Goal: Find specific page/section: Find specific page/section

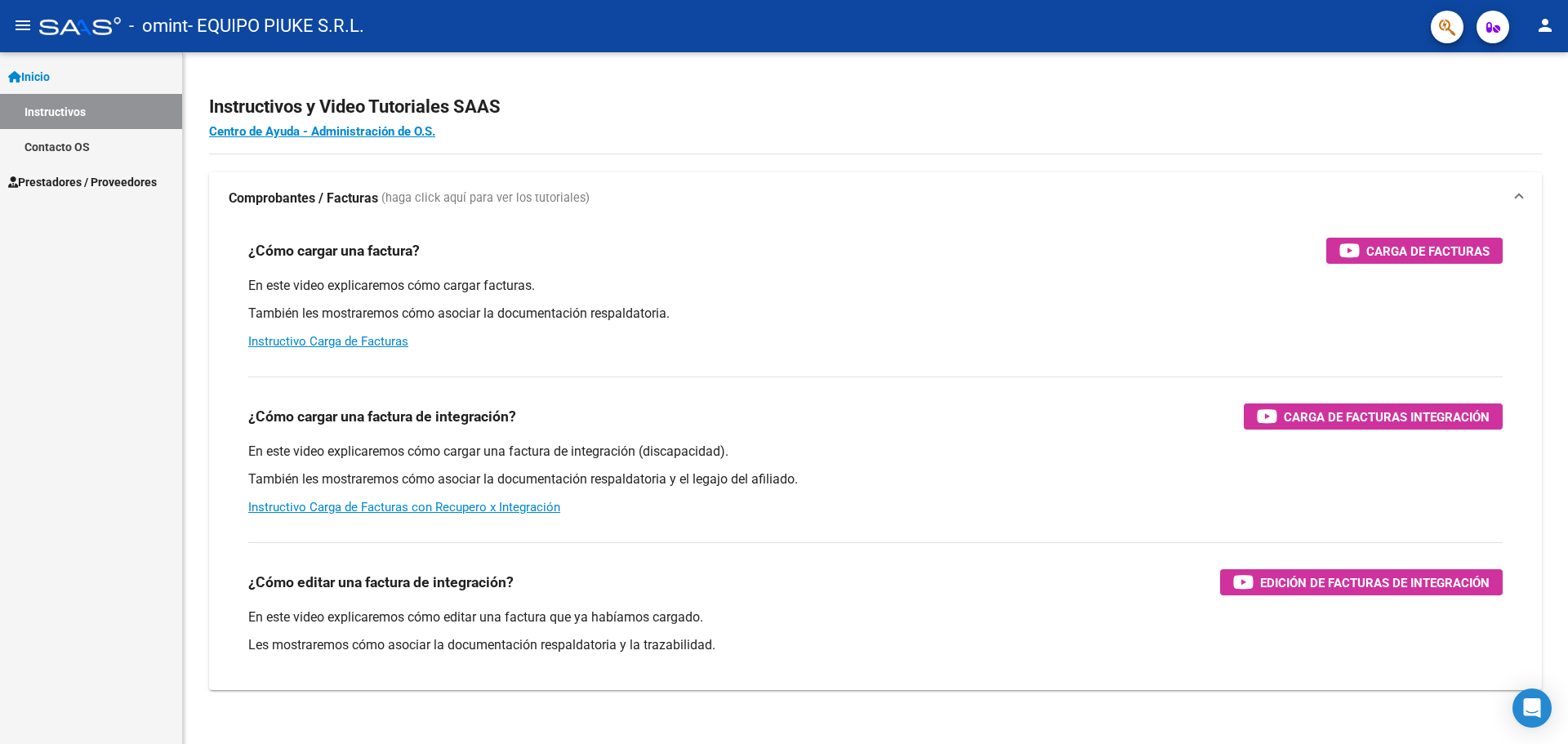
click at [77, 184] on span "Prestadores / Proveedores" at bounding box center [82, 182] width 149 height 18
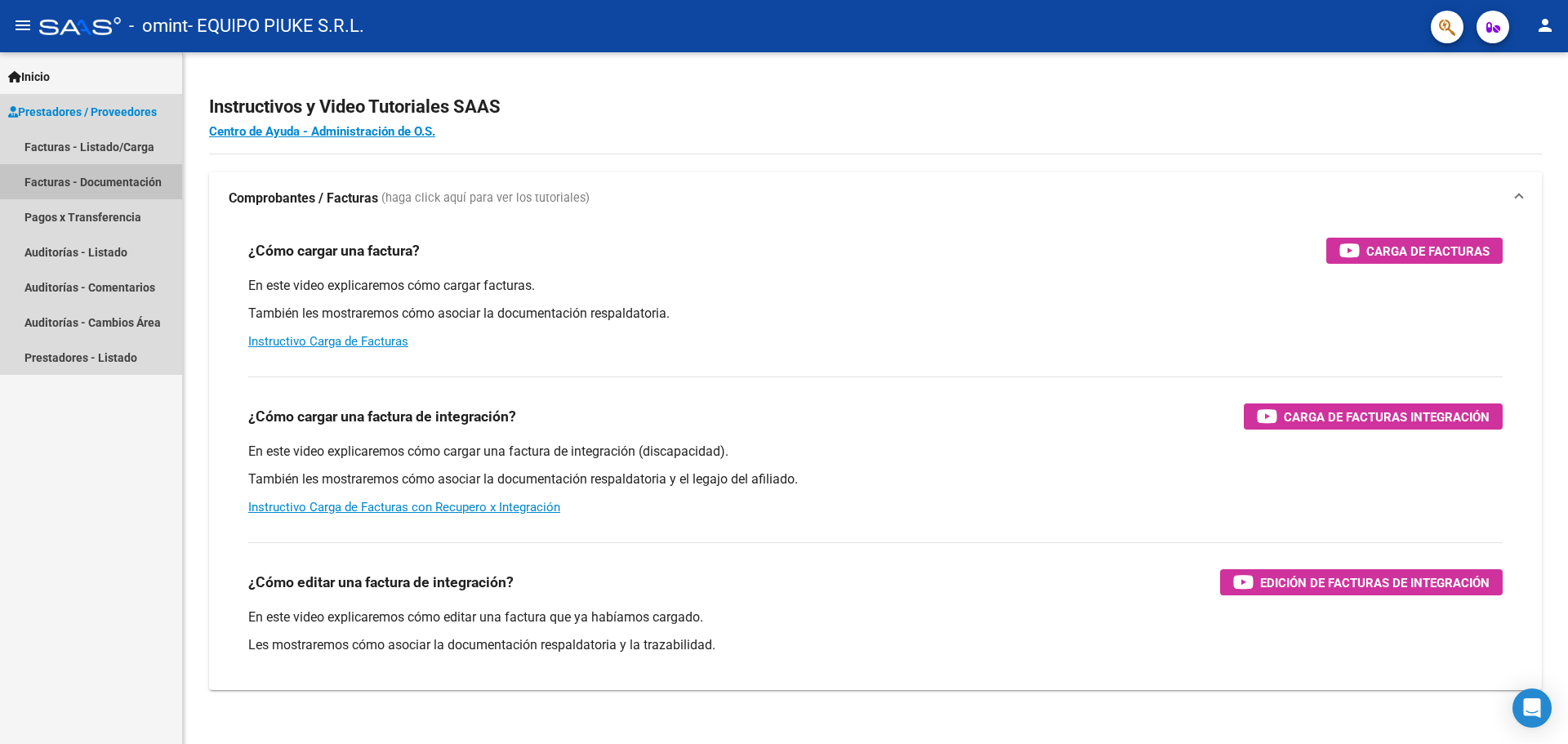
click at [86, 175] on link "Facturas - Documentación" at bounding box center [91, 181] width 182 height 35
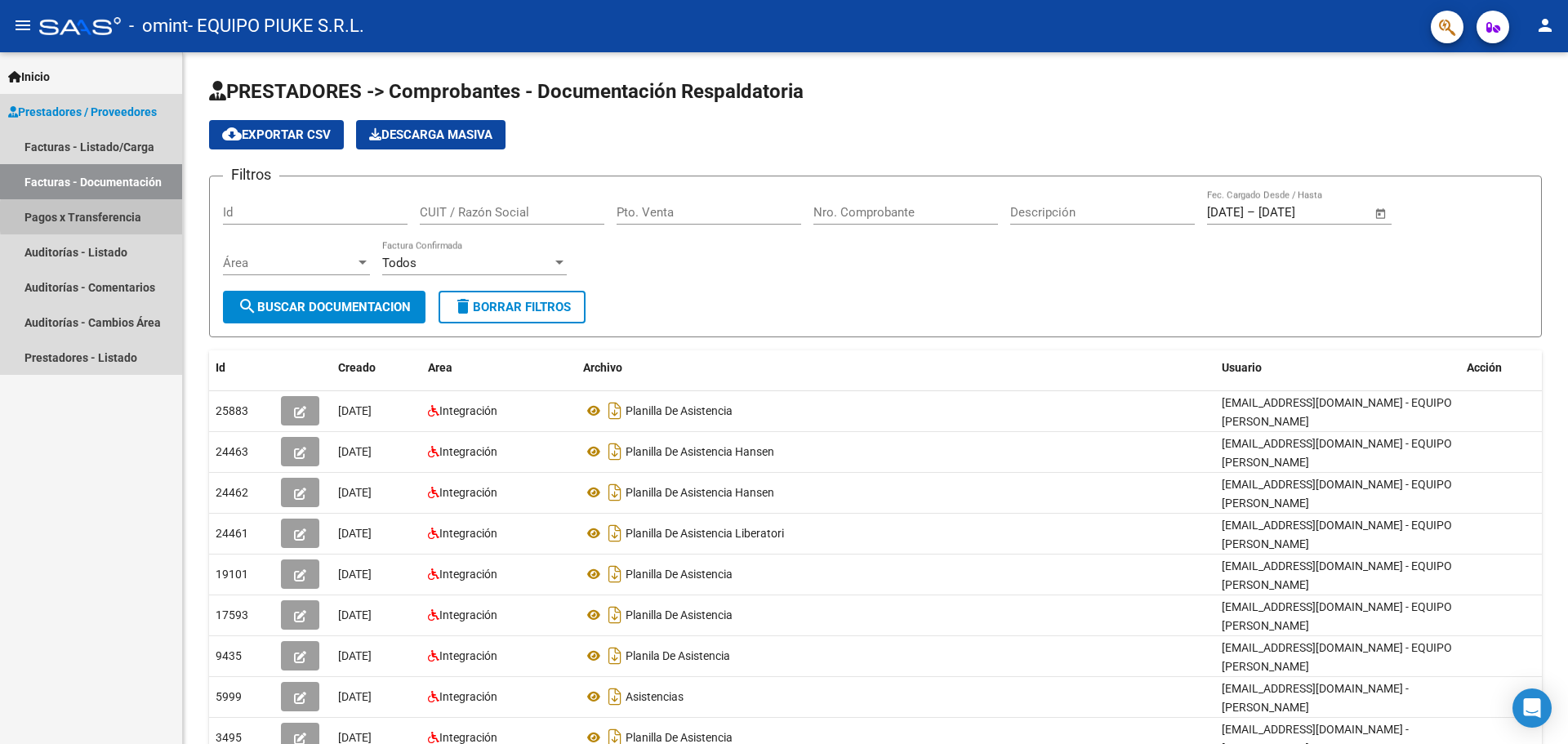
click at [137, 216] on link "Pagos x Transferencia" at bounding box center [91, 216] width 182 height 35
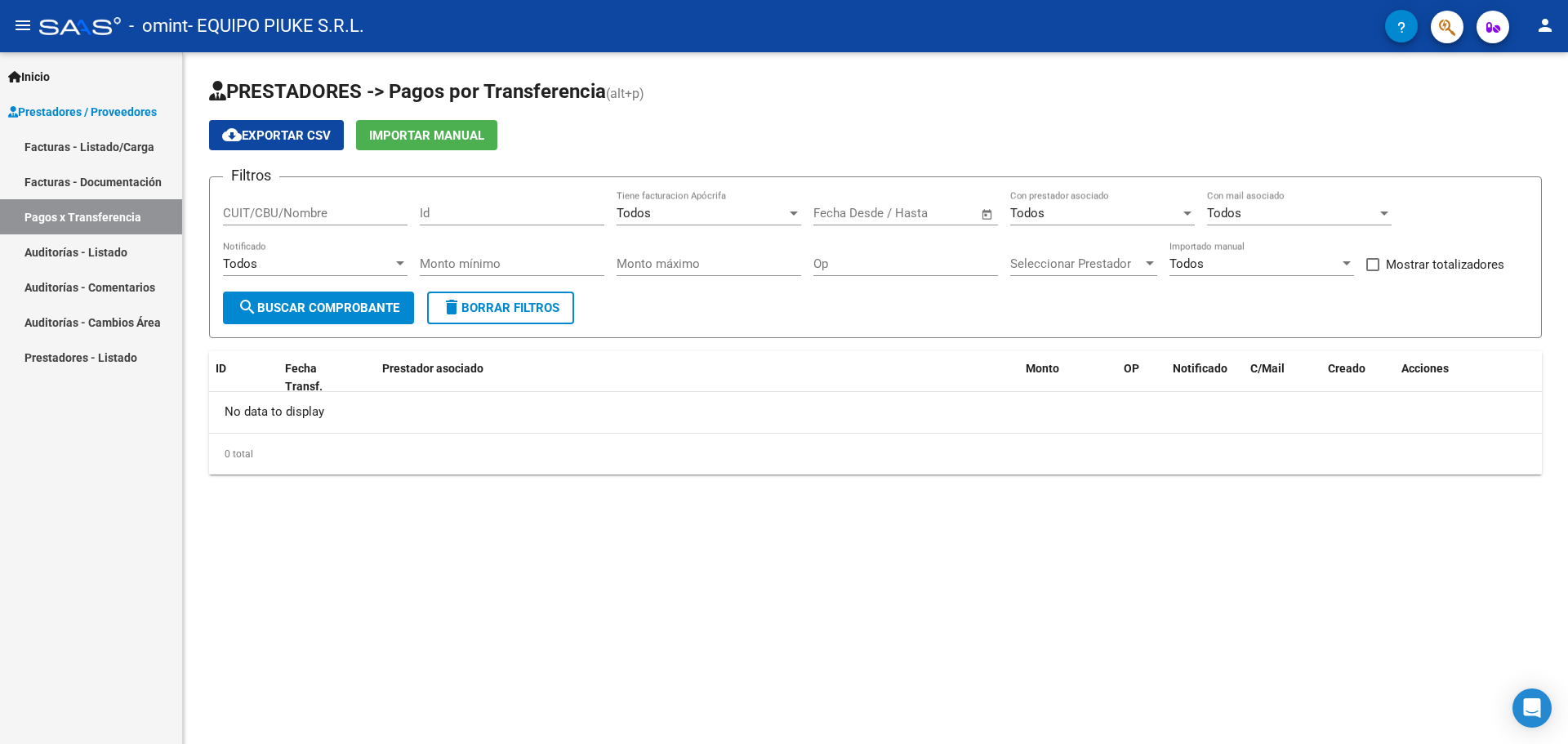
click at [120, 191] on link "Facturas - Documentación" at bounding box center [91, 181] width 182 height 35
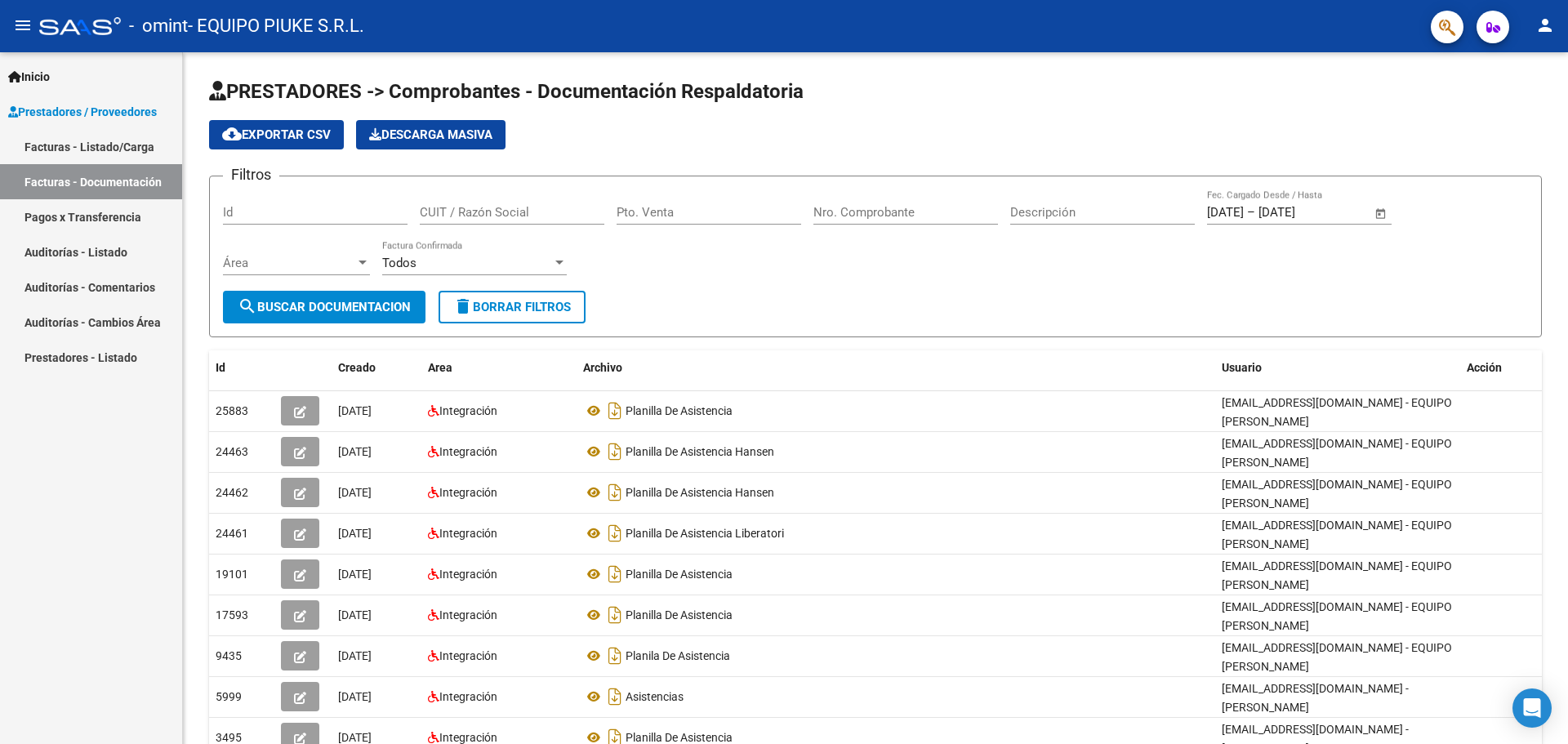
click at [114, 259] on link "Auditorías - Listado" at bounding box center [91, 251] width 182 height 35
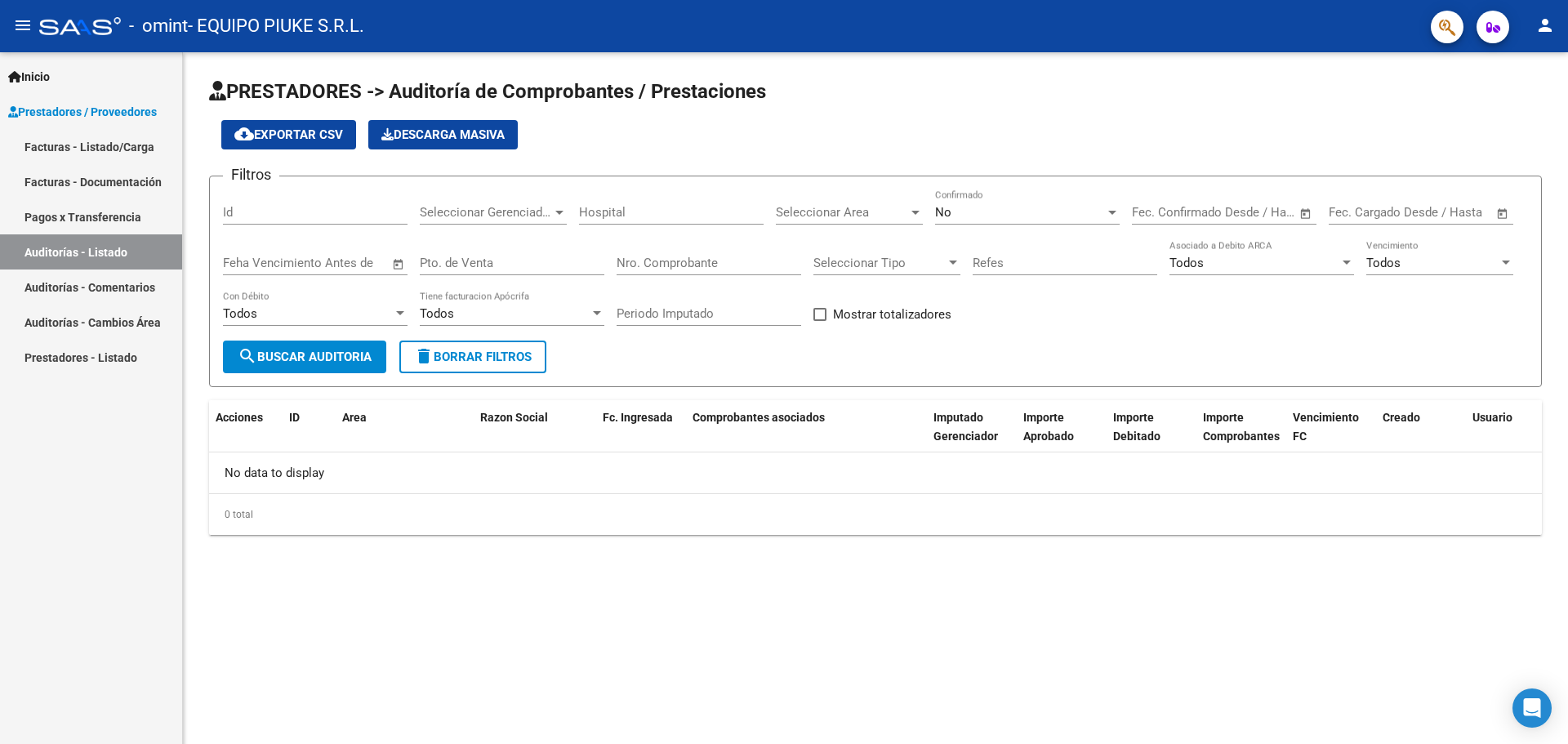
click at [103, 147] on link "Facturas - Listado/Carga" at bounding box center [91, 146] width 182 height 35
